Goal: Information Seeking & Learning: Learn about a topic

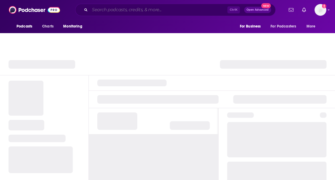
click at [142, 11] on input "Search podcasts, credits, & more..." at bounding box center [159, 10] width 138 height 9
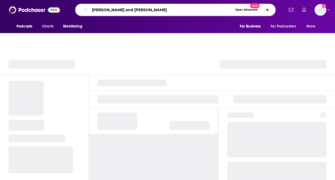
type input "[PERSON_NAME] and [PERSON_NAME]"
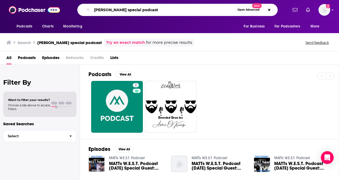
click at [142, 9] on input "[PERSON_NAME] special podcast" at bounding box center [163, 10] width 143 height 9
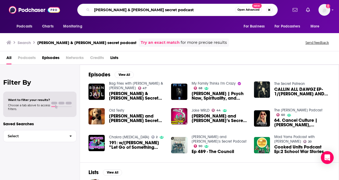
click at [156, 11] on input "[PERSON_NAME] & [PERSON_NAME] secret podcast" at bounding box center [163, 10] width 143 height 9
drag, startPoint x: 156, startPoint y: 11, endPoint x: 90, endPoint y: 10, distance: 65.6
click at [90, 10] on div "[PERSON_NAME] & [PERSON_NAME] secret podcast Open Advanced New" at bounding box center [177, 10] width 200 height 12
click at [123, 11] on input "[PERSON_NAME] & [PERSON_NAME] secret podcast" at bounding box center [163, 10] width 143 height 9
click at [160, 13] on input "[PERSON_NAME] & [PERSON_NAME] secret podcast" at bounding box center [163, 10] width 143 height 9
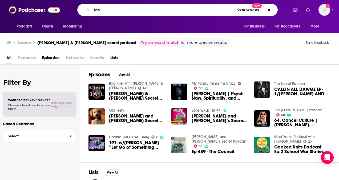
type input "M"
type input "The [PERSON_NAME] low"
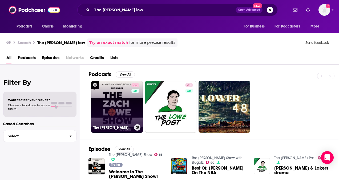
click at [120, 104] on link "85 The [PERSON_NAME] Show" at bounding box center [117, 107] width 52 height 52
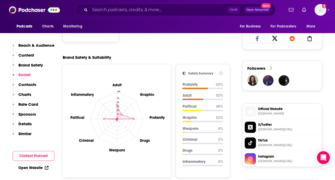
scroll to position [350, 0]
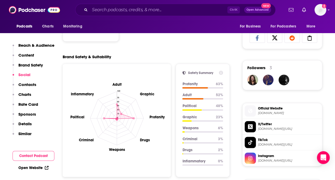
click at [221, 72] on icon at bounding box center [221, 72] width 4 height 4
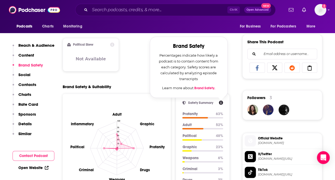
scroll to position [319, 0]
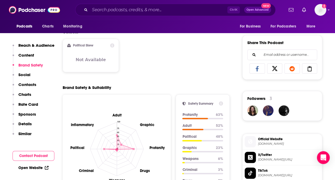
click at [139, 70] on div "Content Political Skew Not Available" at bounding box center [147, 52] width 168 height 47
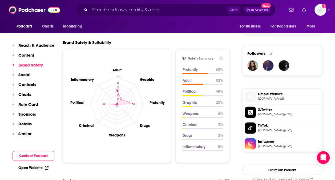
scroll to position [364, 0]
click at [222, 59] on icon at bounding box center [221, 58] width 4 height 4
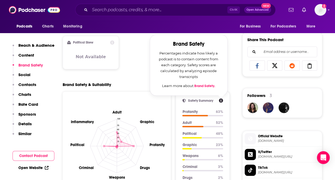
scroll to position [322, 0]
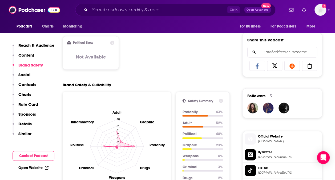
click at [124, 65] on div "Content Political Skew Not Available" at bounding box center [147, 50] width 168 height 47
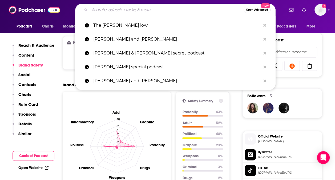
click at [120, 11] on input "Search podcasts, credits, & more..." at bounding box center [167, 10] width 154 height 9
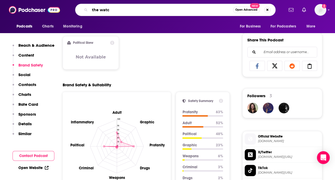
type input "the watch"
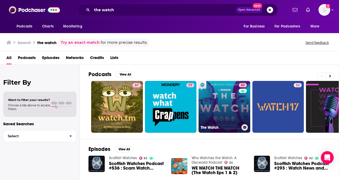
click at [216, 90] on link "83 The Watch" at bounding box center [225, 107] width 52 height 52
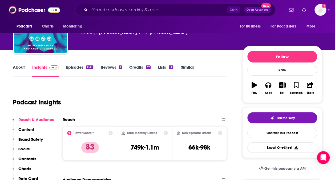
scroll to position [37, 0]
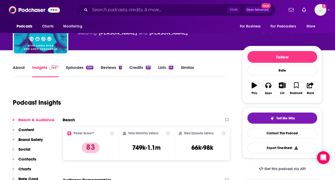
click at [18, 67] on link "About" at bounding box center [19, 71] width 12 height 12
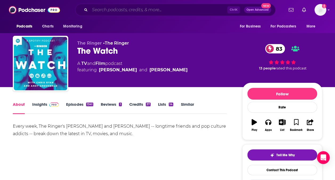
click at [102, 11] on input "Search podcasts, credits, & more..." at bounding box center [159, 10] width 138 height 9
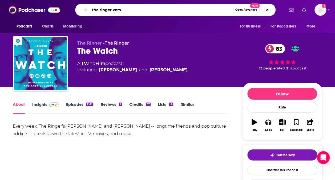
type input "the ringer verse"
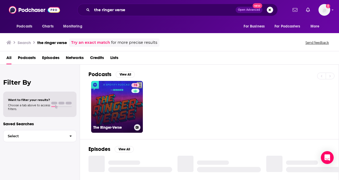
click at [128, 91] on link "78 The Ringer-Verse" at bounding box center [117, 107] width 52 height 52
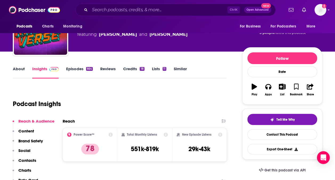
scroll to position [37, 0]
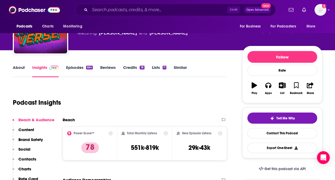
click at [15, 65] on link "About" at bounding box center [19, 71] width 12 height 12
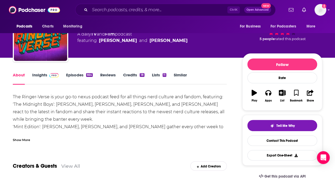
scroll to position [30, 0]
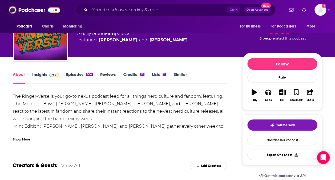
click at [54, 73] on img at bounding box center [53, 74] width 9 height 4
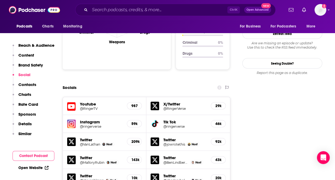
scroll to position [545, 0]
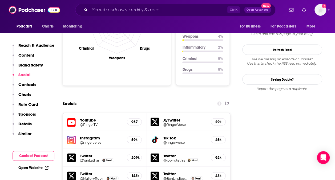
click at [93, 122] on h5 "@RingerTV" at bounding box center [101, 124] width 43 height 4
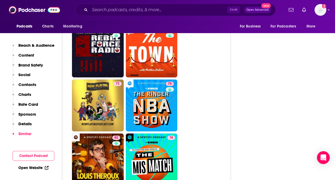
scroll to position [1748, 0]
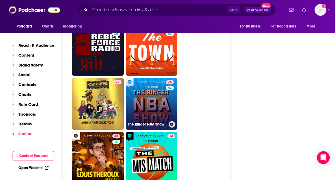
click at [144, 78] on link "78 The Ringer NBA Show" at bounding box center [152, 104] width 52 height 52
type input "[URL][DOMAIN_NAME]"
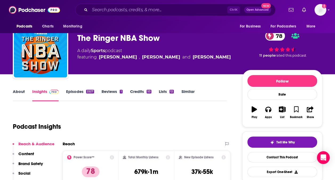
scroll to position [12, 0]
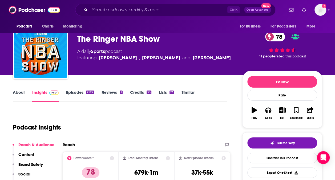
click at [78, 92] on link "Episodes 2527" at bounding box center [80, 96] width 28 height 12
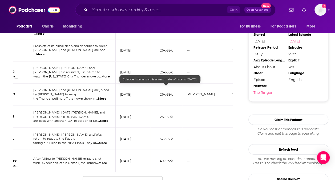
scroll to position [621, 0]
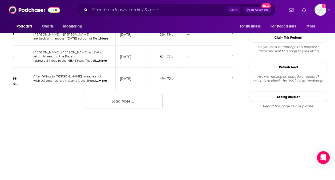
click at [142, 98] on button "Load More ..." at bounding box center [123, 101] width 80 height 14
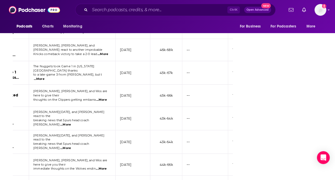
scroll to position [1103, 0]
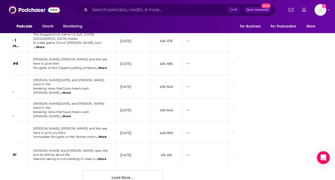
click at [126, 170] on button "Load More ..." at bounding box center [123, 177] width 80 height 14
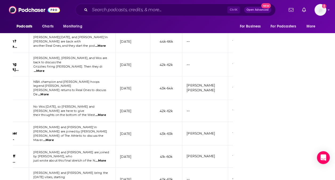
scroll to position [1650, 0]
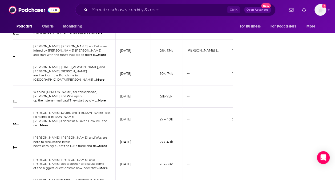
scroll to position [2199, 0]
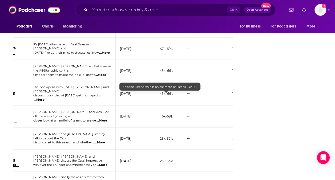
scroll to position [2748, 0]
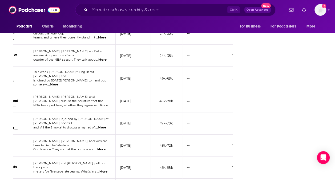
scroll to position [3294, 0]
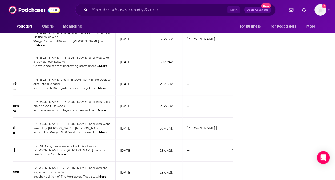
scroll to position [3388, 0]
